Goal: Use online tool/utility

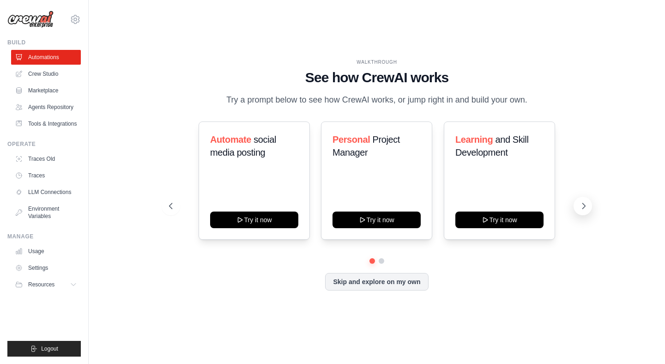
click at [579, 202] on icon at bounding box center [583, 205] width 9 height 9
click at [34, 75] on link "Crew Studio" at bounding box center [47, 73] width 70 height 15
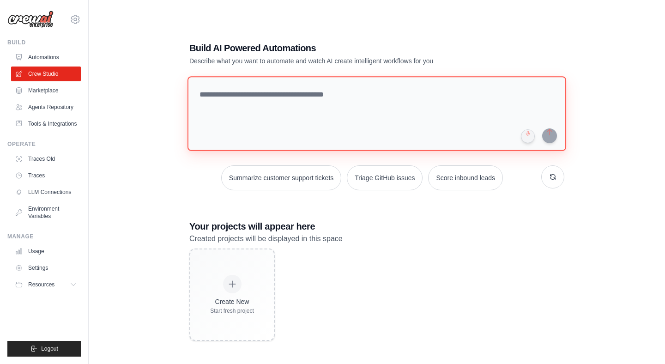
click at [252, 116] on textarea at bounding box center [376, 113] width 378 height 75
